Goal: Information Seeking & Learning: Learn about a topic

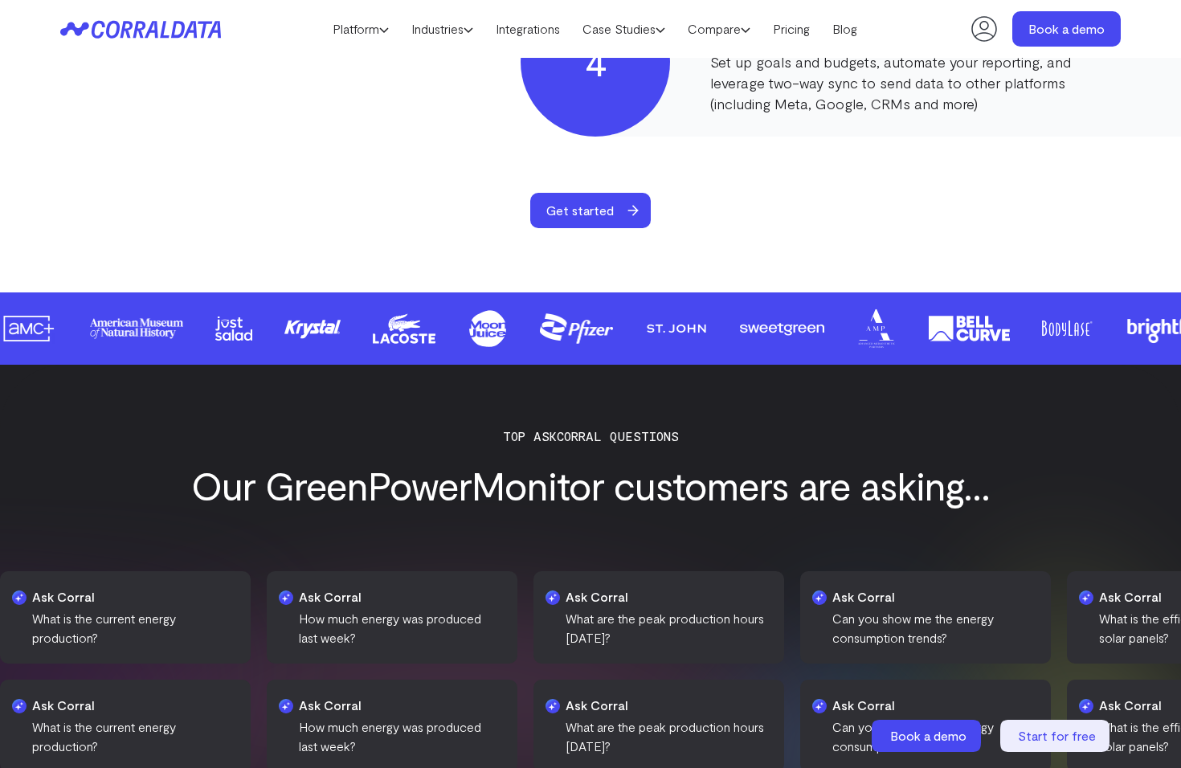
scroll to position [2053, 0]
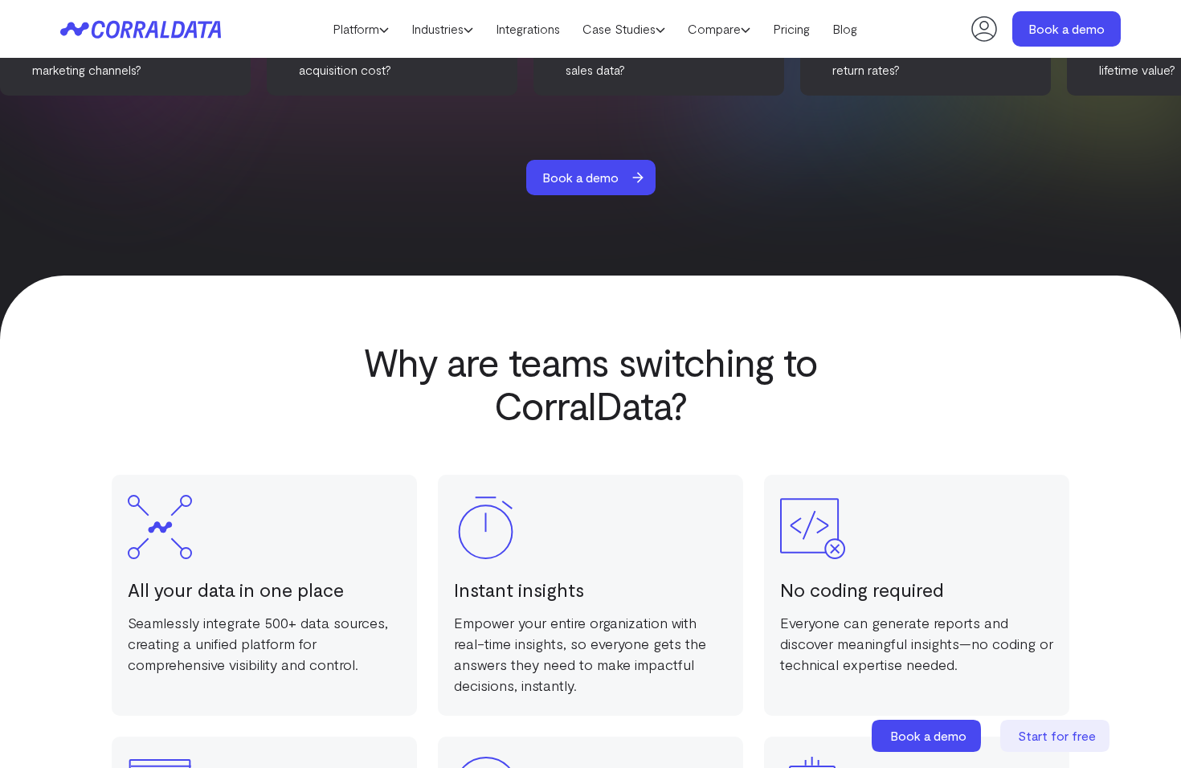
scroll to position [2729, 0]
